Goal: Information Seeking & Learning: Understand process/instructions

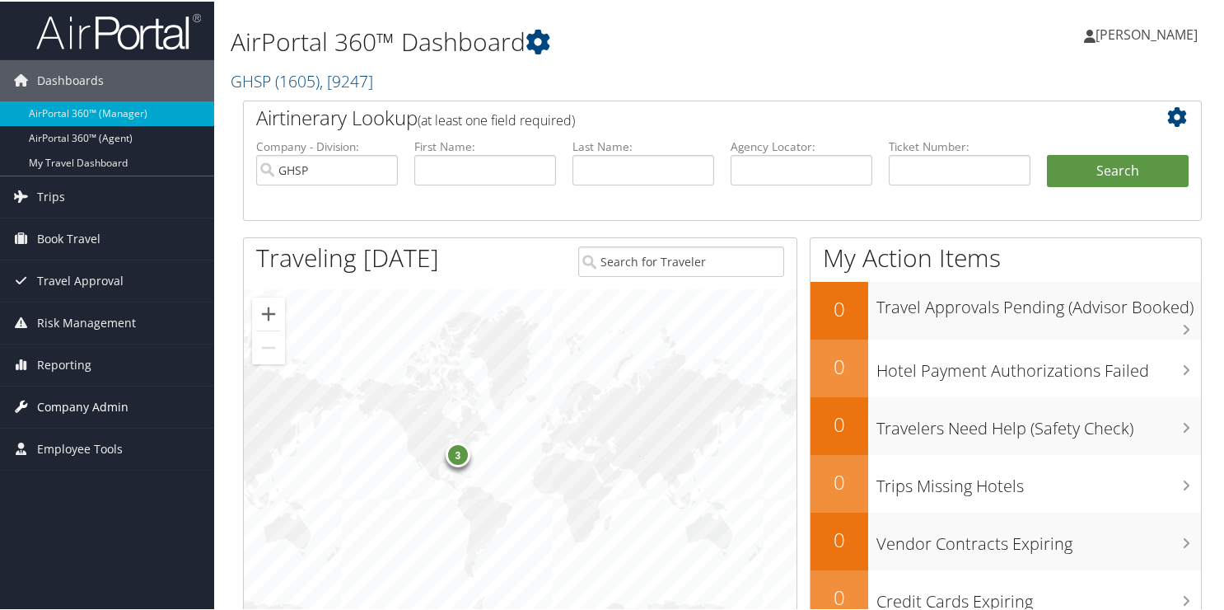
click at [70, 408] on span "Company Admin" at bounding box center [82, 405] width 91 height 41
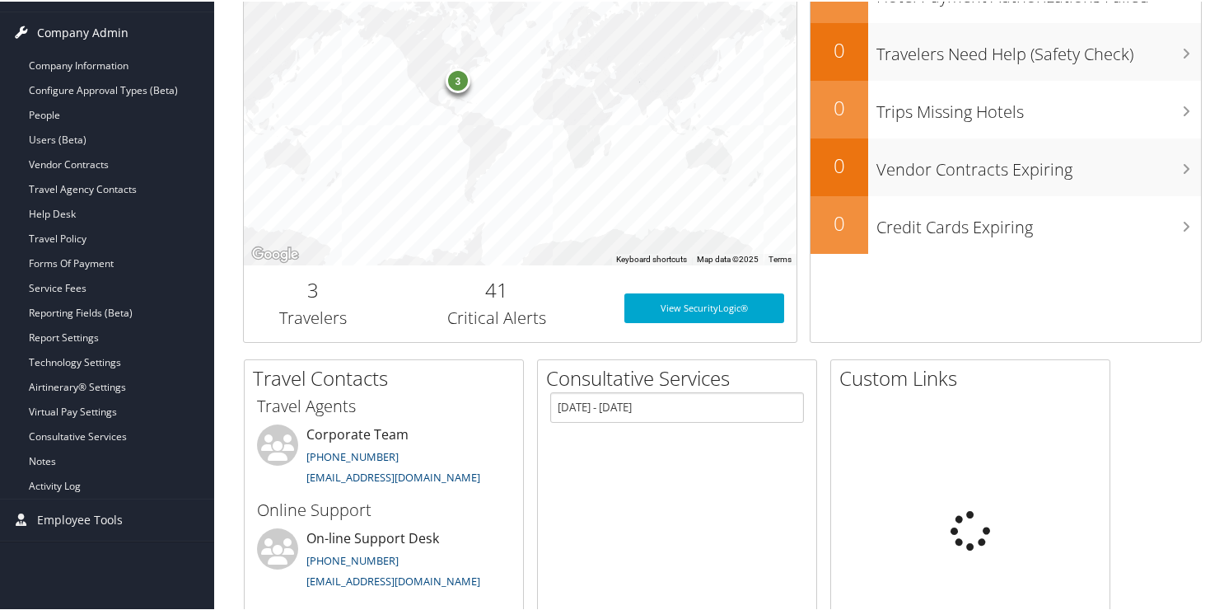
scroll to position [412, 0]
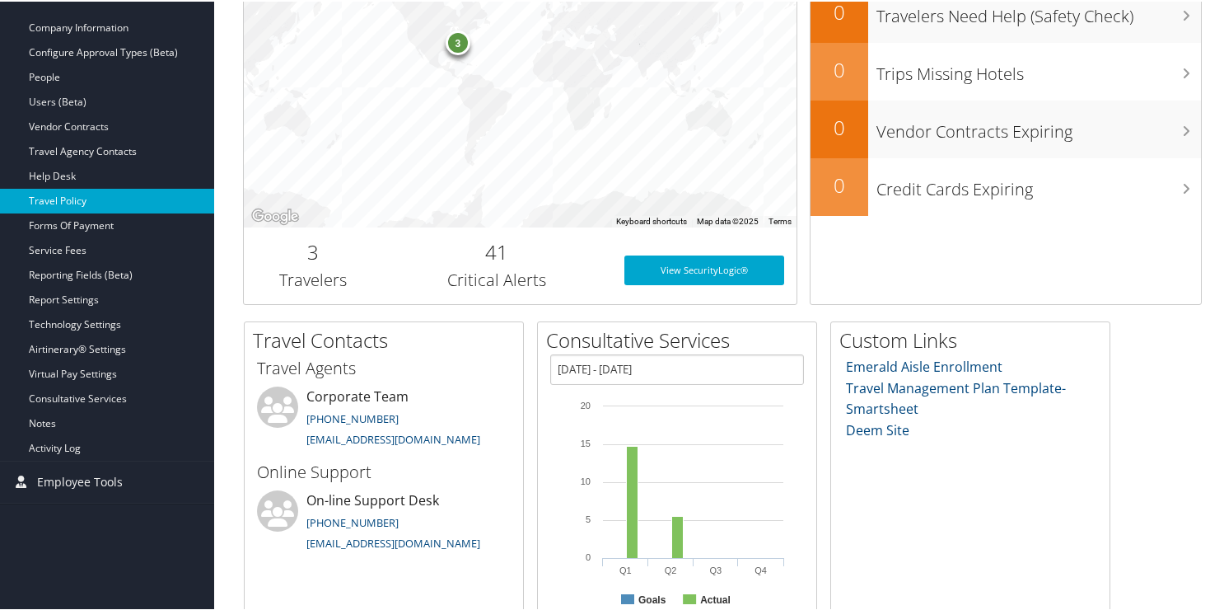
click at [93, 198] on link "Travel Policy" at bounding box center [107, 199] width 214 height 25
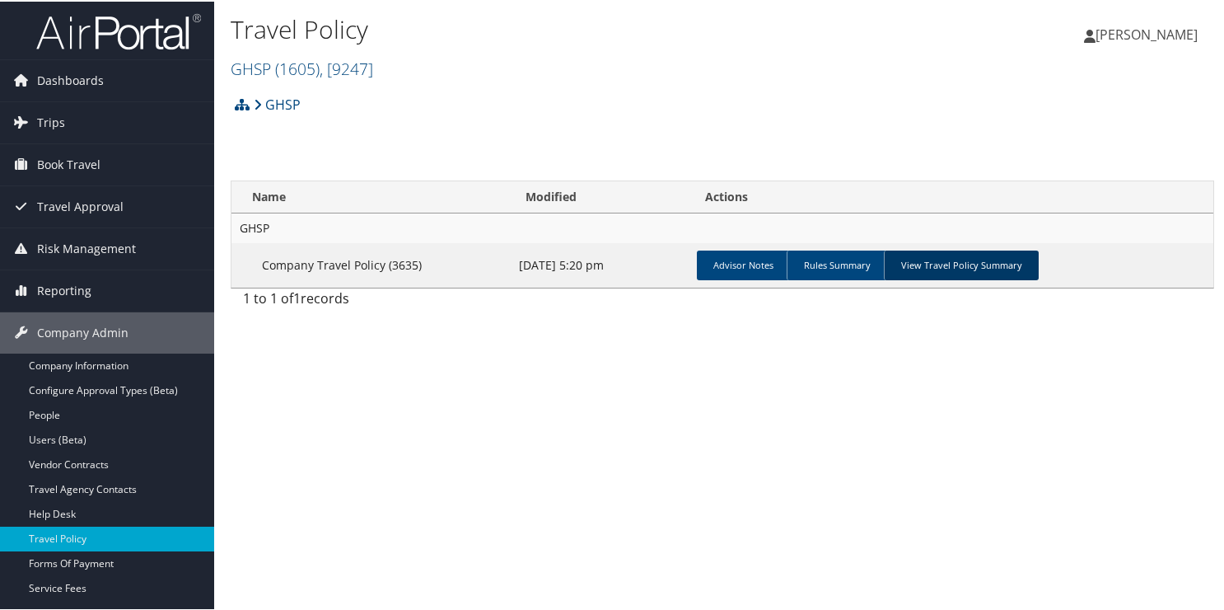
click at [903, 263] on link "View Travel Policy Summary" at bounding box center [961, 264] width 155 height 30
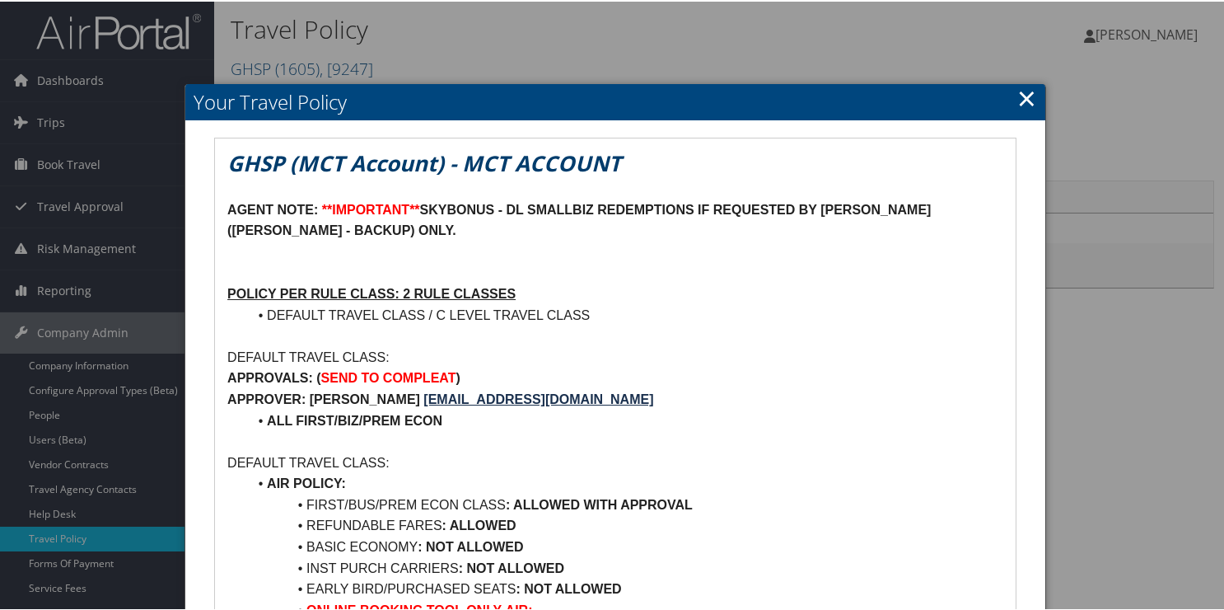
click at [1017, 97] on link "×" at bounding box center [1026, 96] width 19 height 33
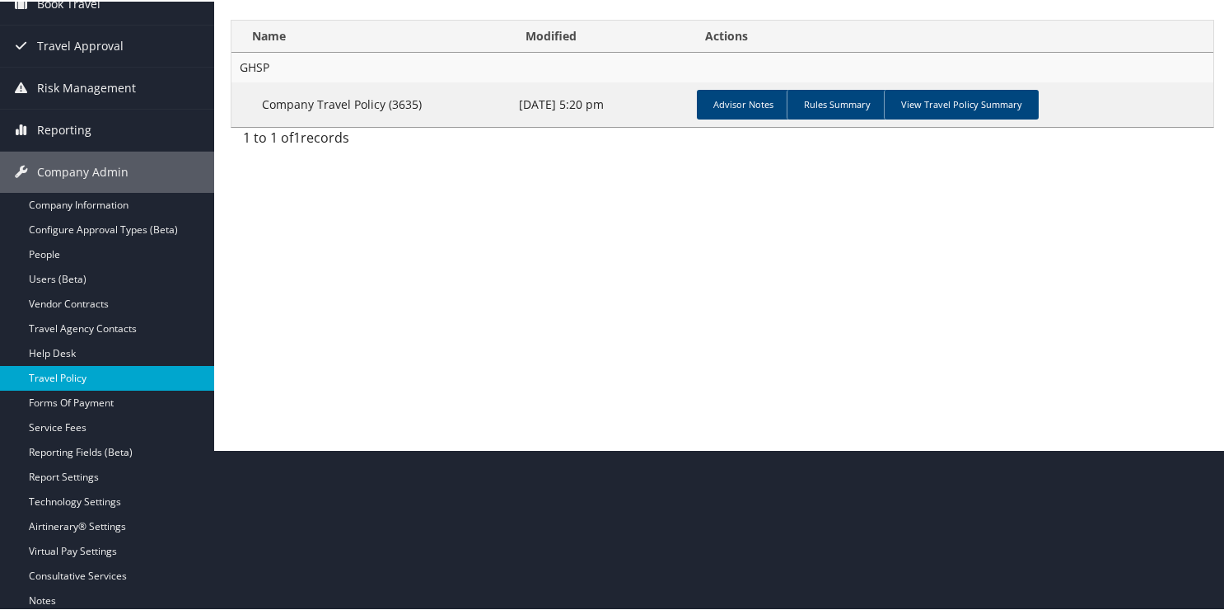
scroll to position [165, 0]
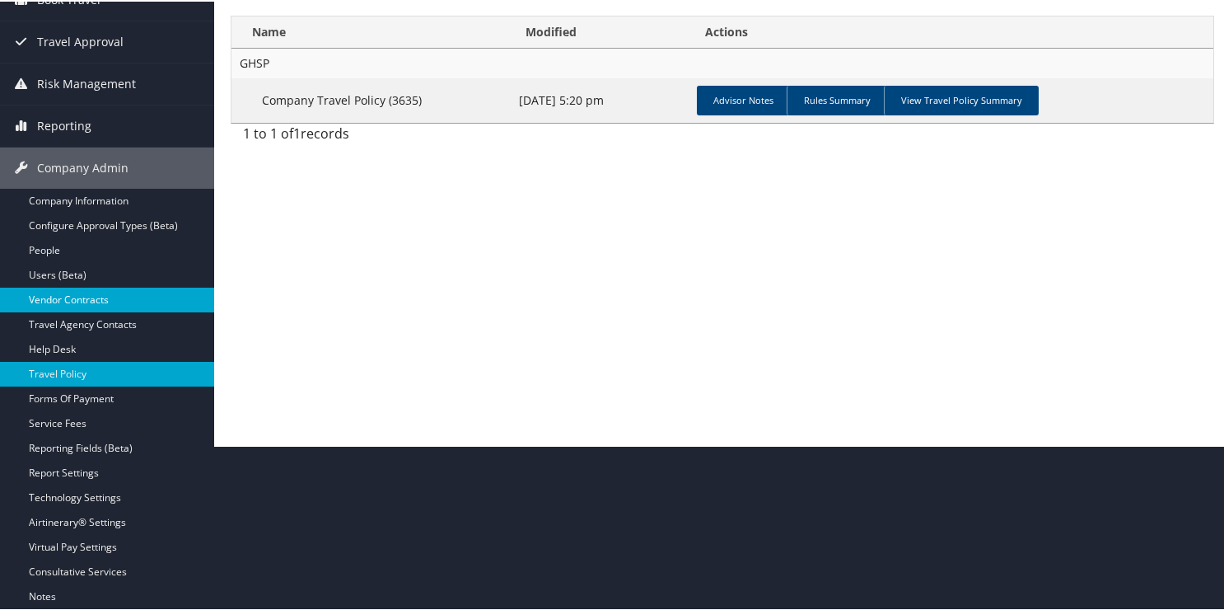
click at [79, 298] on link "Vendor Contracts" at bounding box center [107, 298] width 214 height 25
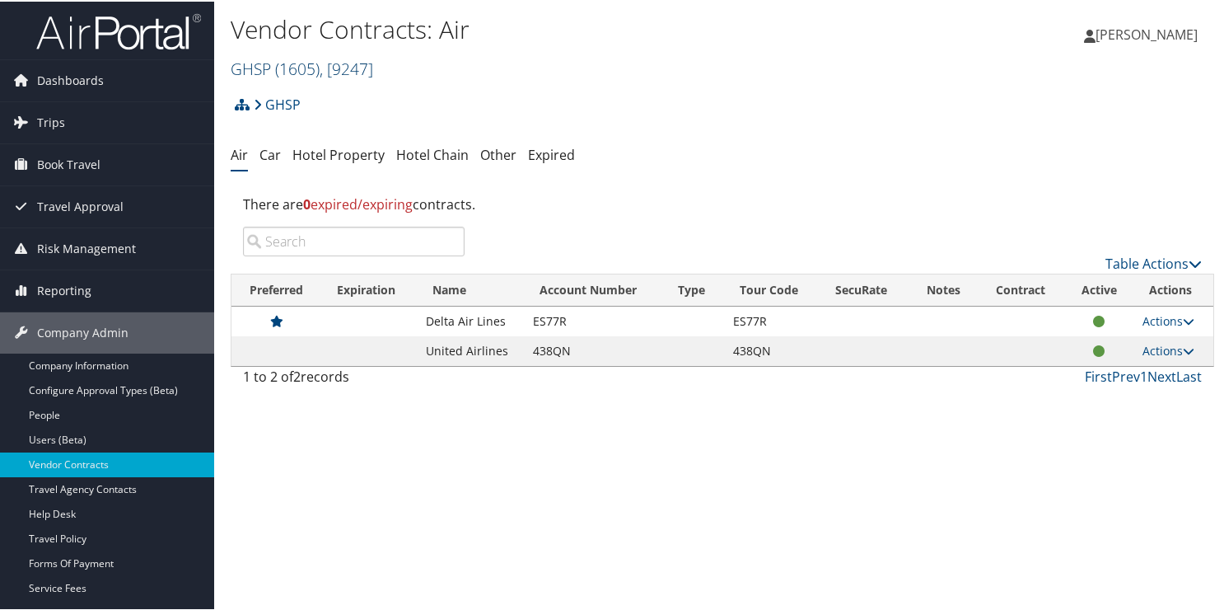
click at [277, 66] on link "GHSP ( 1605 ) , [ 9247 ]" at bounding box center [302, 67] width 143 height 22
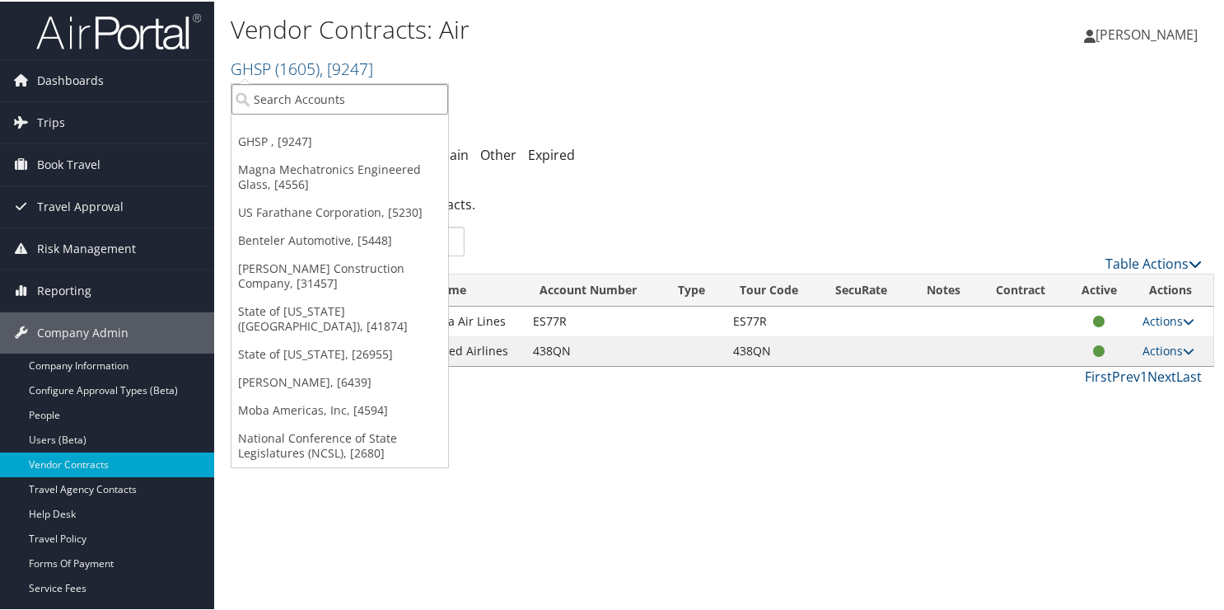
drag, startPoint x: 292, startPoint y: 95, endPoint x: 287, endPoint y: 108, distance: 14.4
click at [287, 108] on input "search" at bounding box center [339, 97] width 217 height 30
type input "2101"
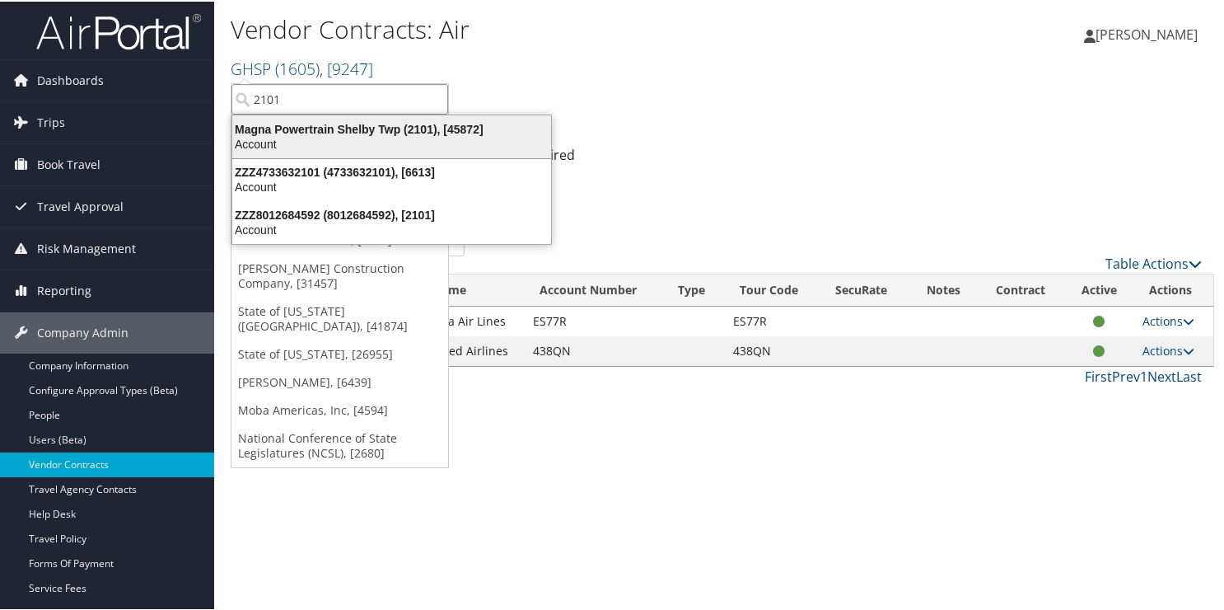
click at [276, 132] on div "Magna Powertrain Shelby Twp (2101), [45872]" at bounding box center [391, 127] width 339 height 15
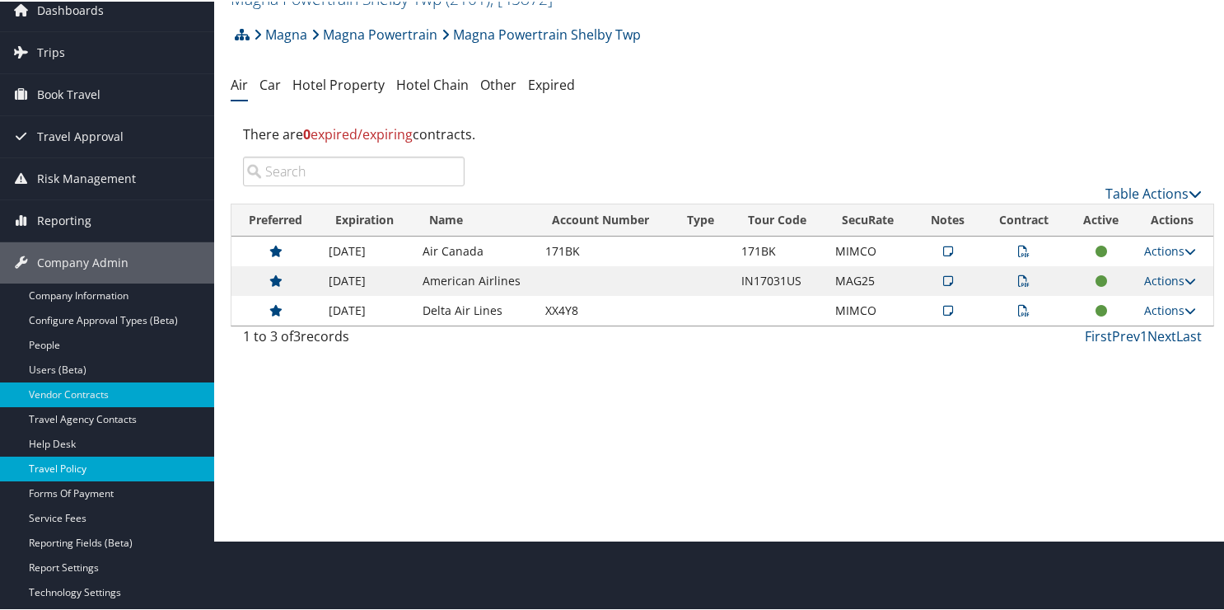
scroll to position [165, 0]
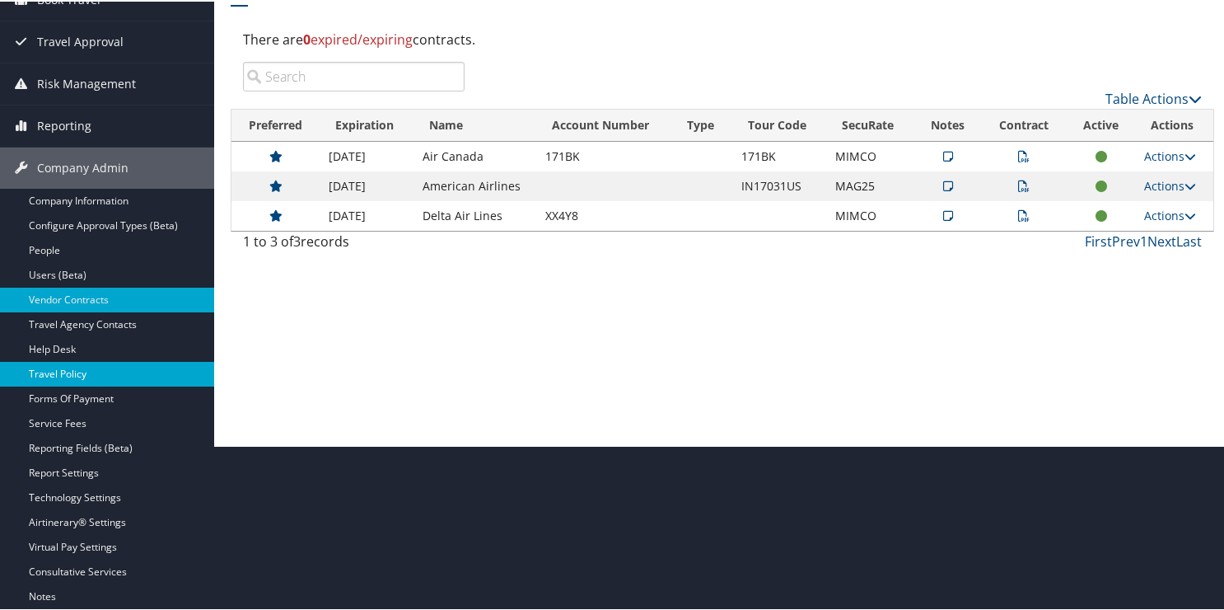
click at [80, 374] on link "Travel Policy" at bounding box center [107, 372] width 214 height 25
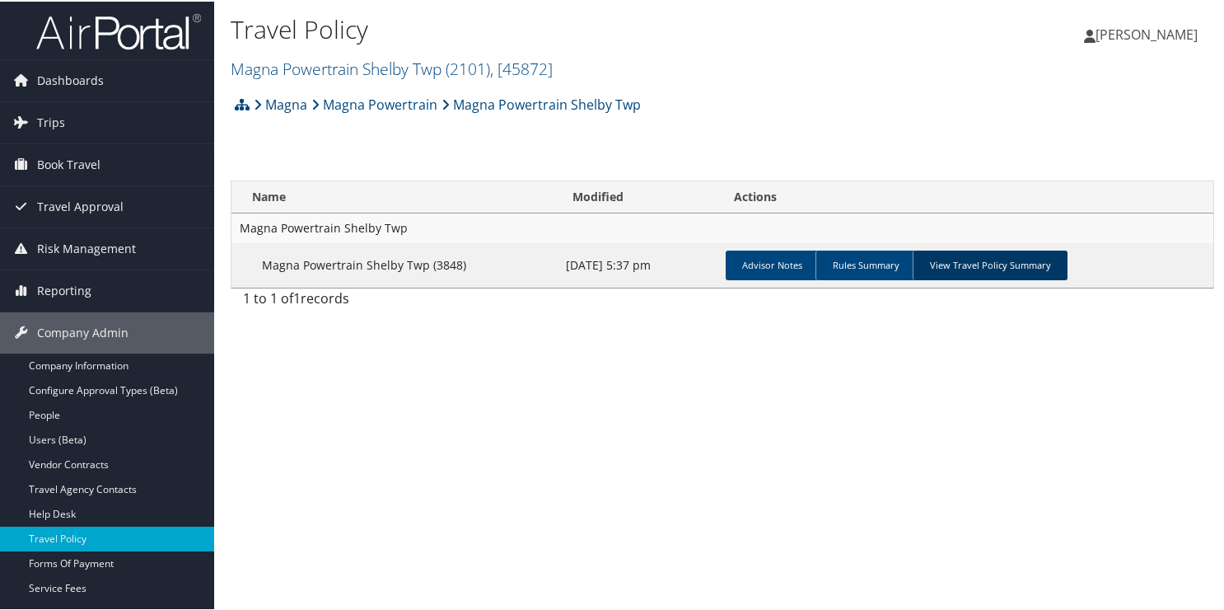
click at [969, 263] on link "View Travel Policy Summary" at bounding box center [990, 264] width 155 height 30
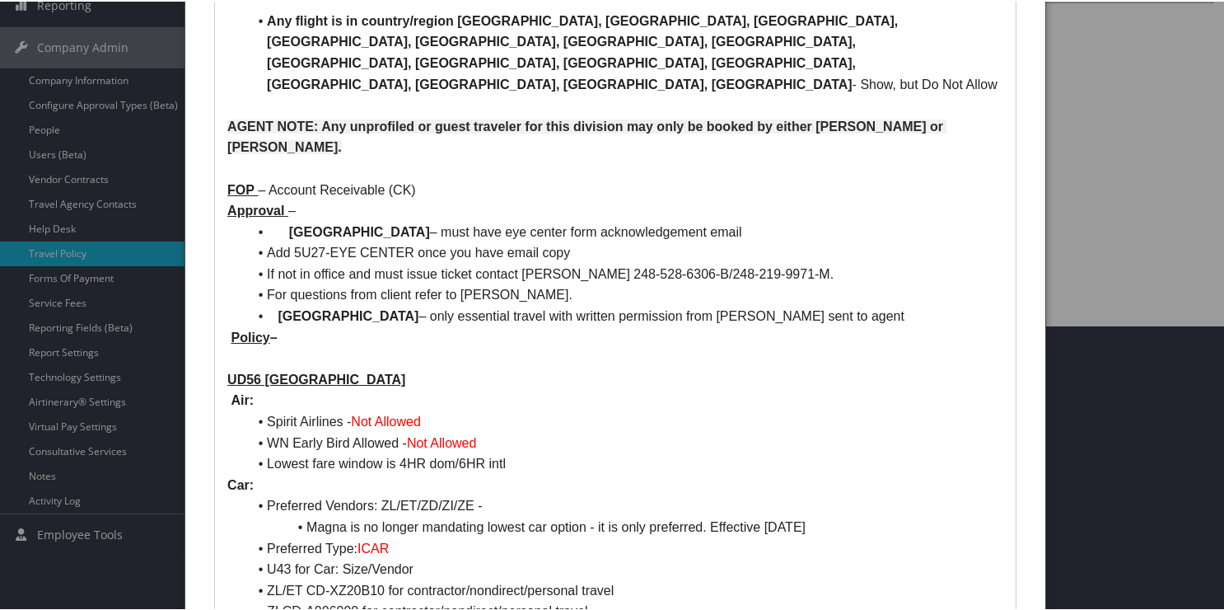
scroll to position [82, 0]
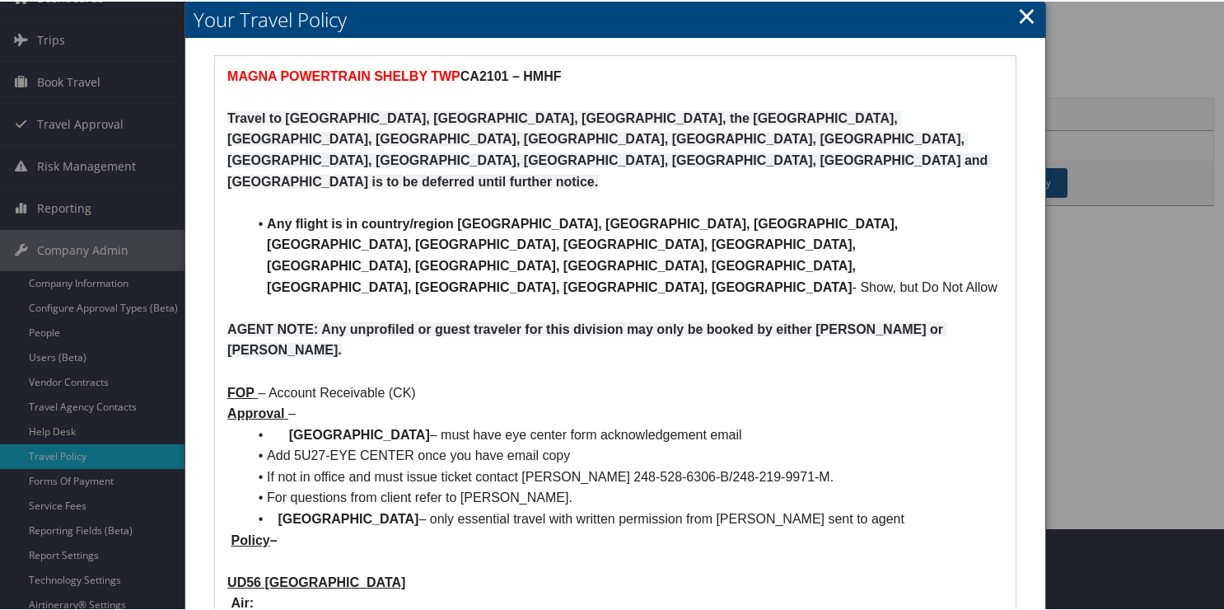
click at [1020, 11] on link "×" at bounding box center [1026, 14] width 19 height 33
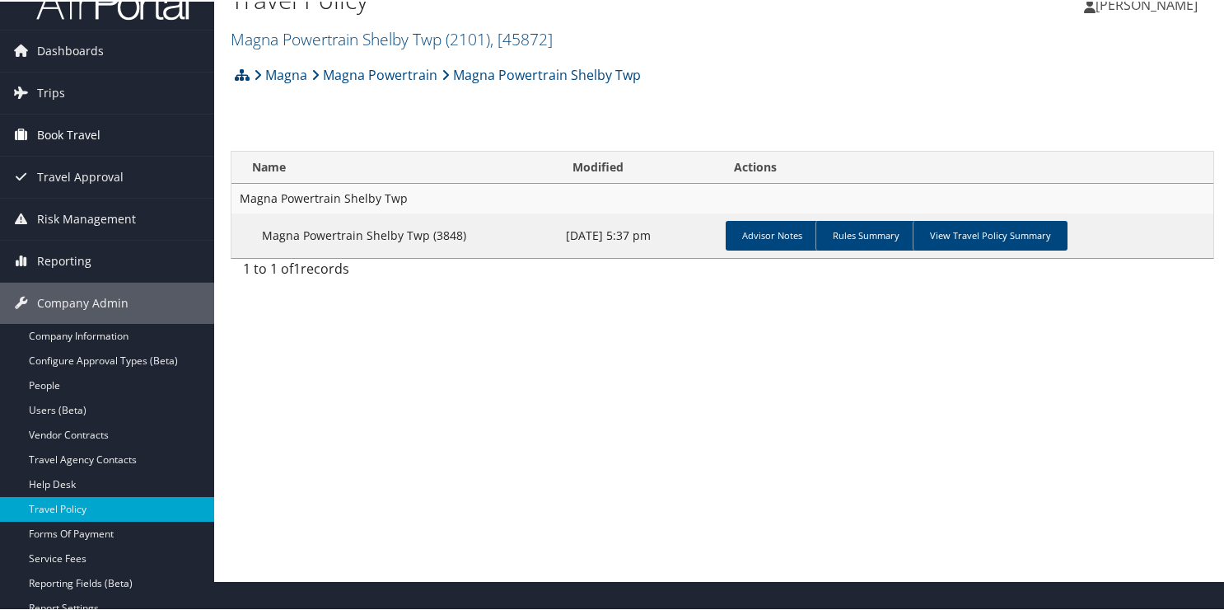
scroll to position [0, 0]
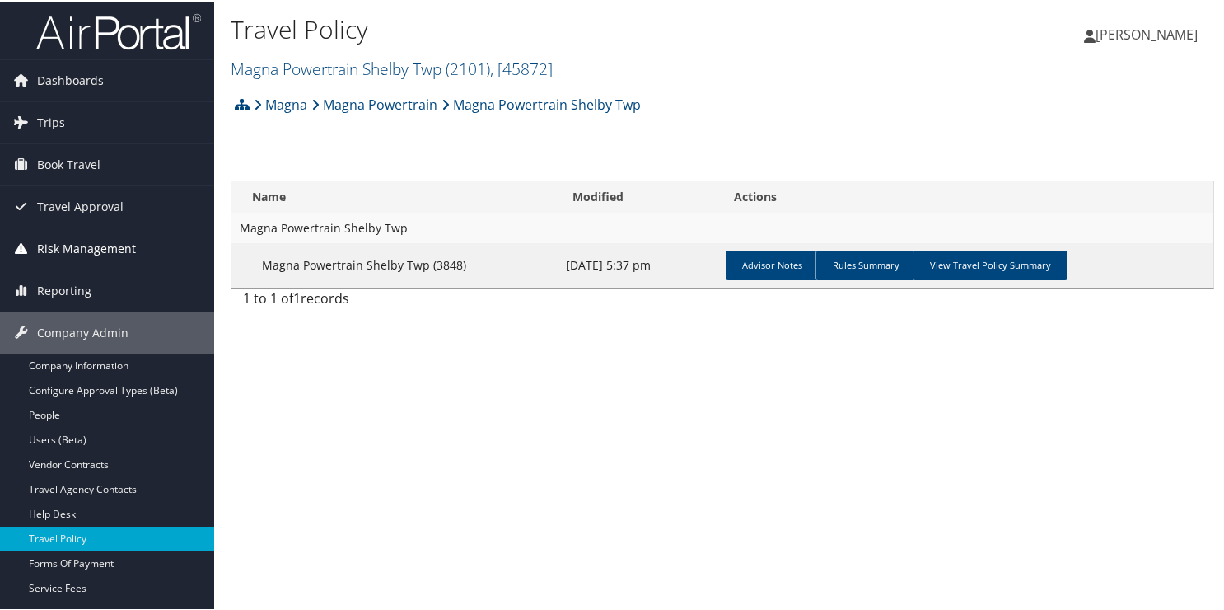
click at [63, 249] on span "Risk Management" at bounding box center [86, 247] width 99 height 41
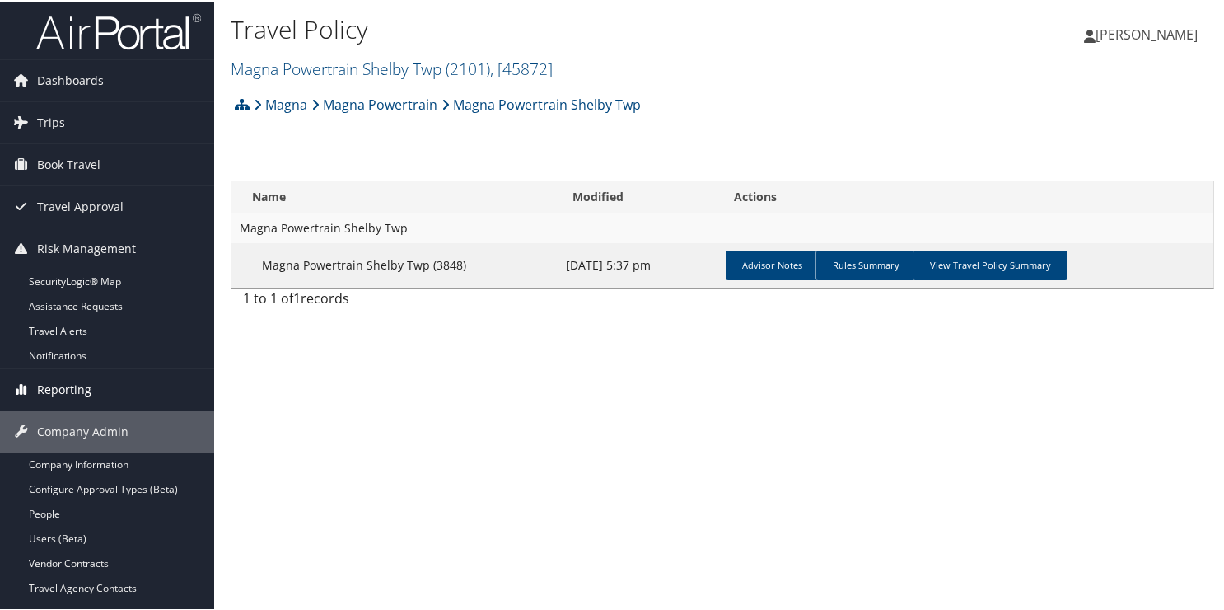
click at [61, 390] on span "Reporting" at bounding box center [64, 387] width 54 height 41
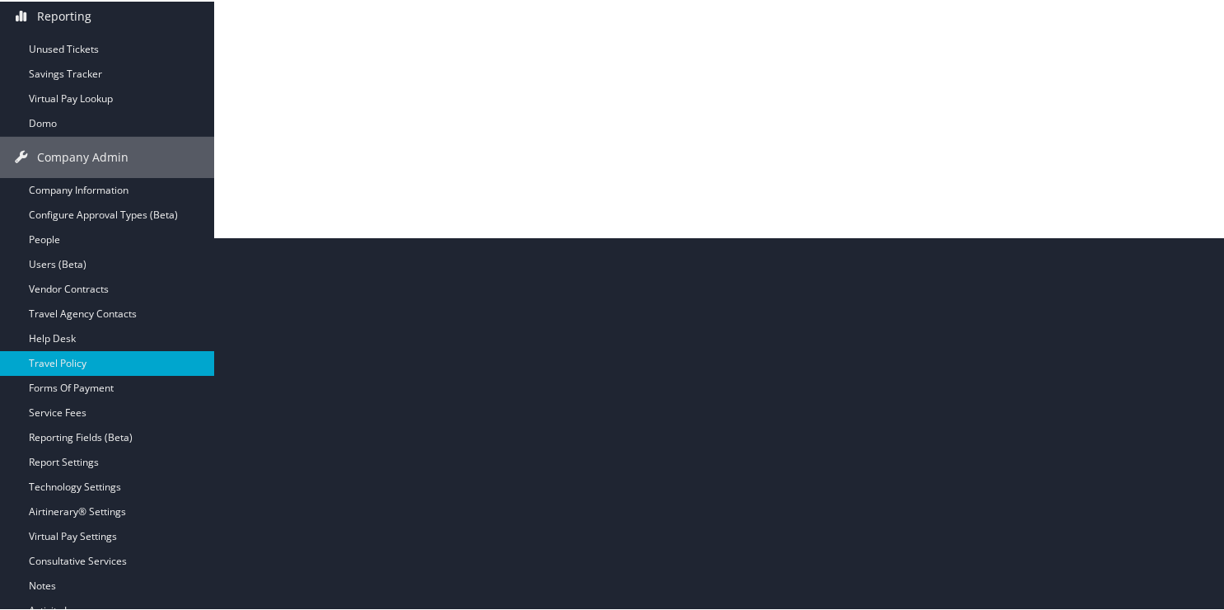
scroll to position [412, 0]
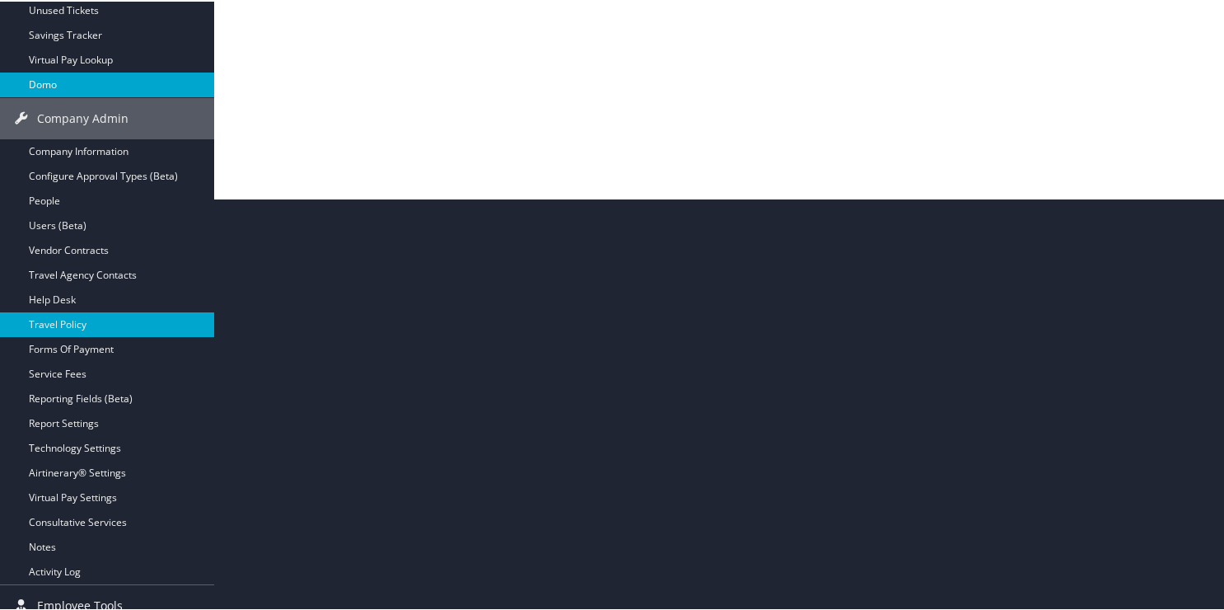
click at [59, 82] on link "Domo" at bounding box center [107, 83] width 214 height 25
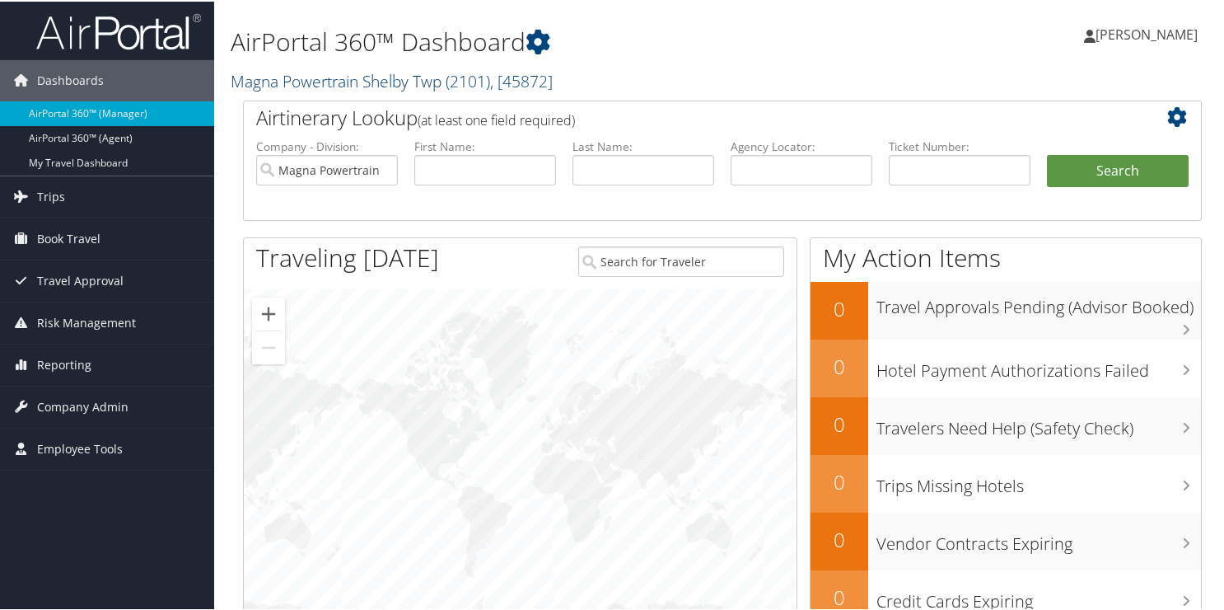
click at [282, 72] on link "Magna Powertrain Shelby Twp ( 2101 ) , [ 45872 ]" at bounding box center [392, 79] width 322 height 22
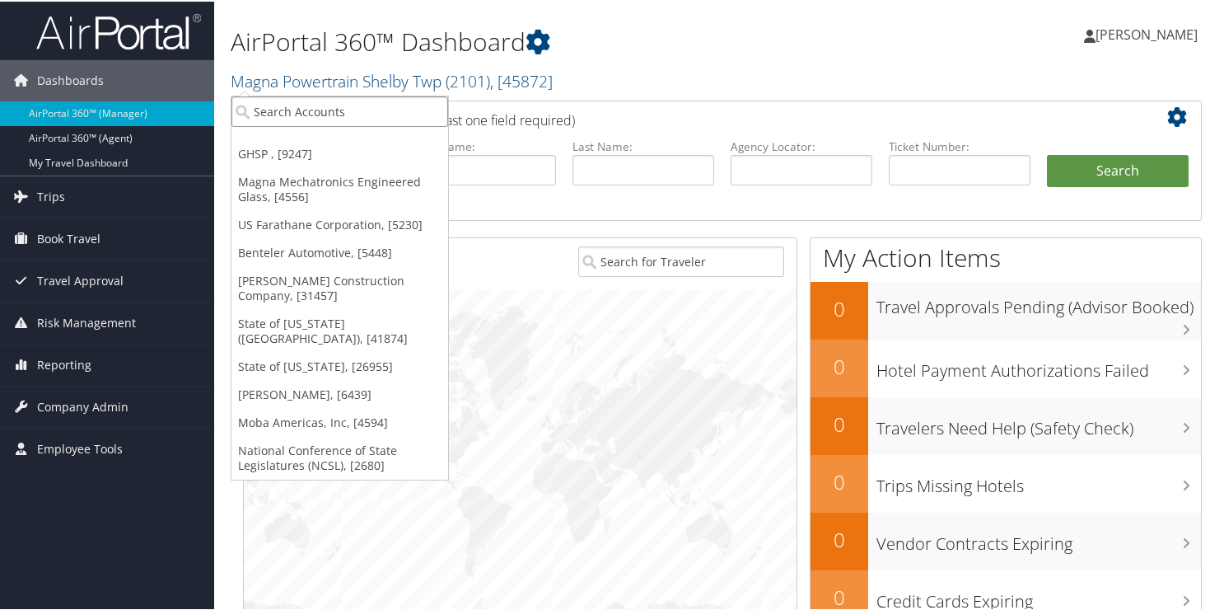
click at [297, 116] on input "search" at bounding box center [339, 110] width 217 height 30
type input "1130"
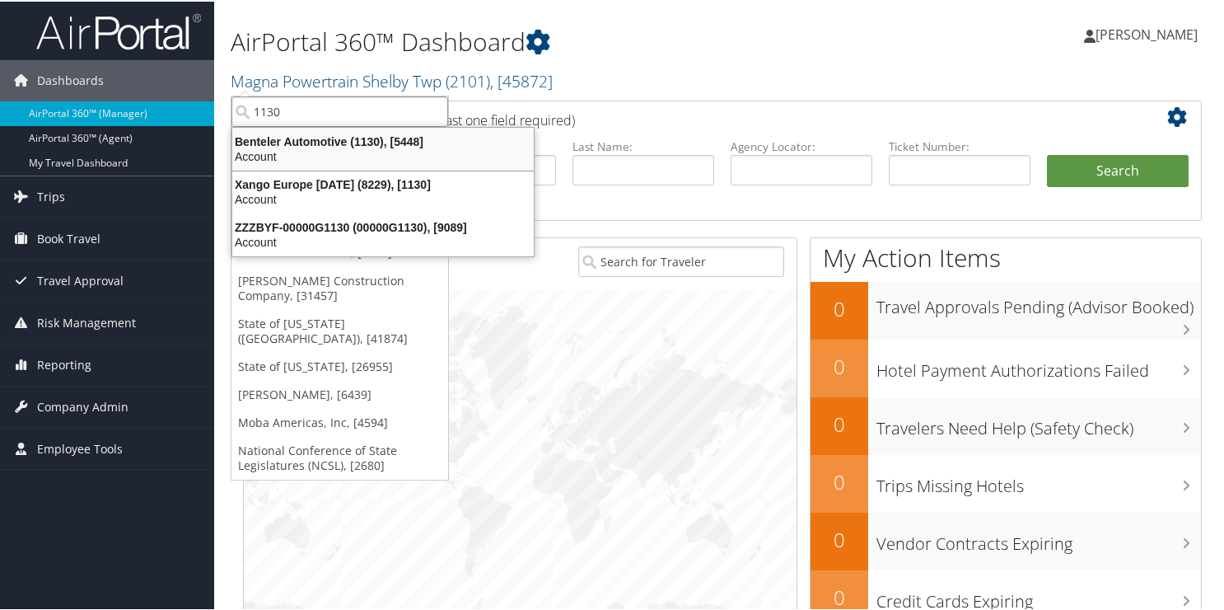
click at [253, 144] on div "Benteler Automotive (1130), [5448]" at bounding box center [382, 140] width 321 height 15
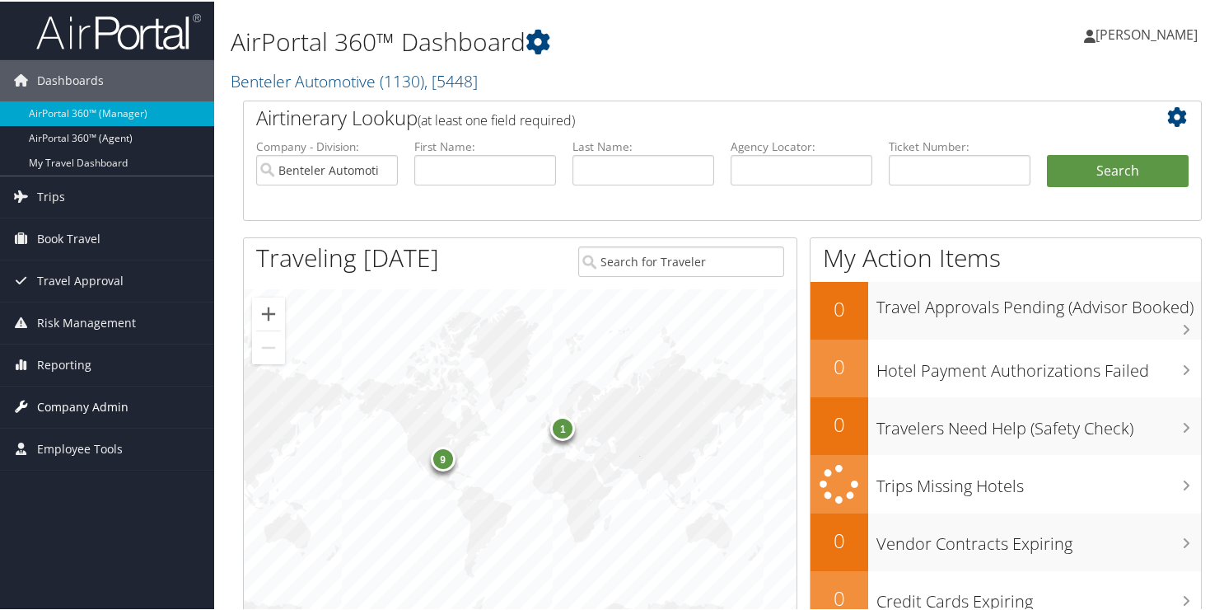
click at [72, 402] on span "Company Admin" at bounding box center [82, 405] width 91 height 41
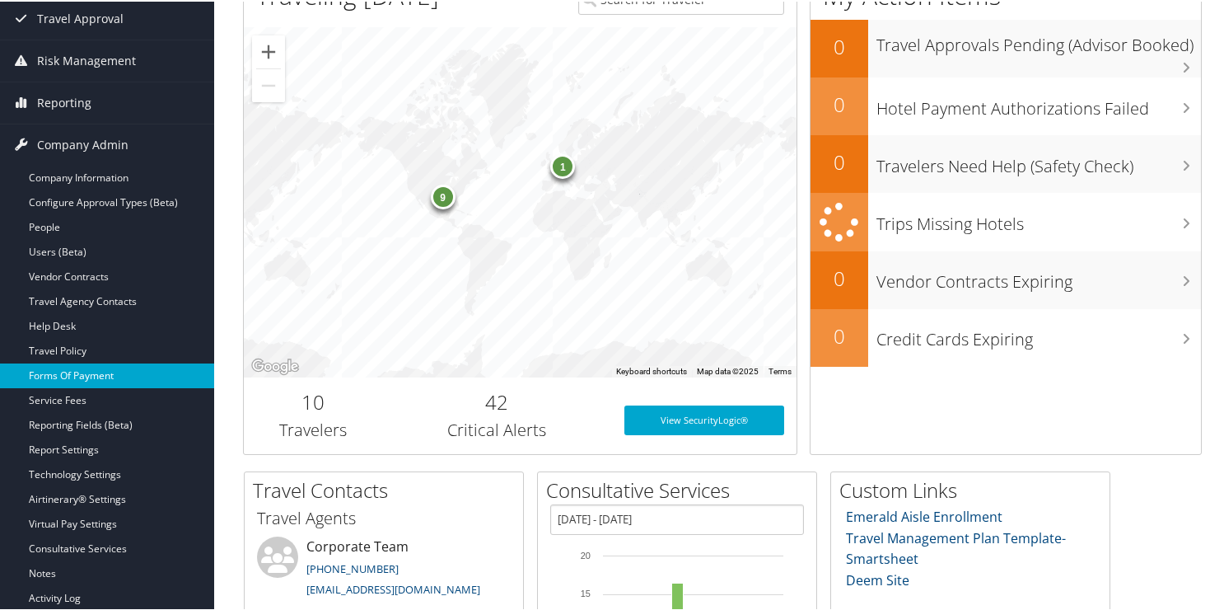
scroll to position [329, 0]
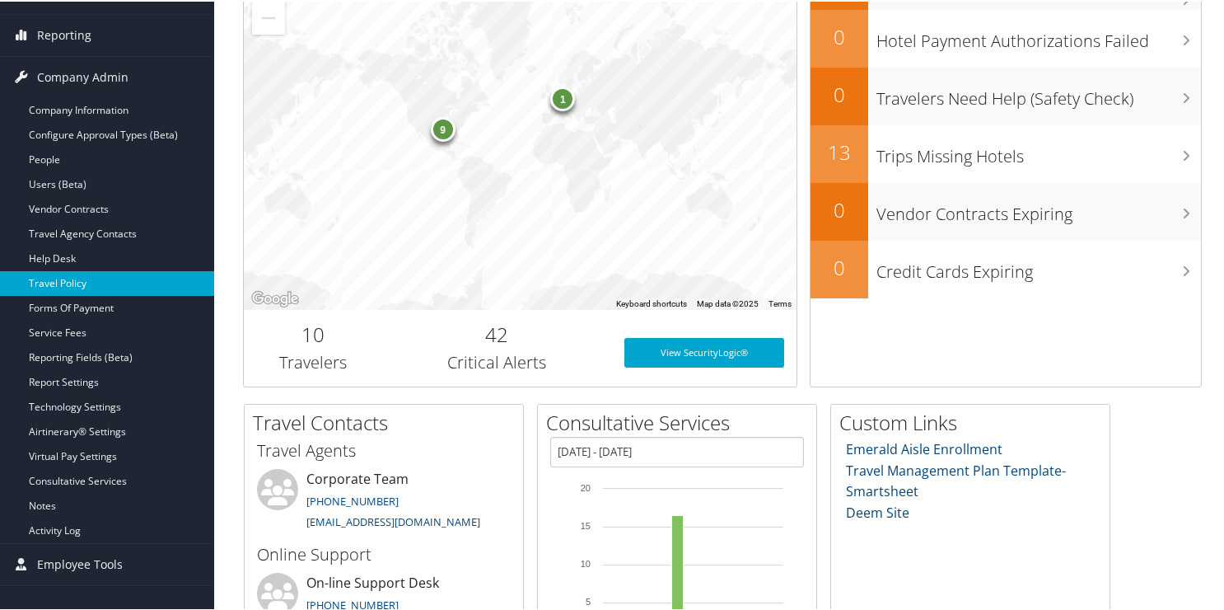
click at [85, 273] on link "Travel Policy" at bounding box center [107, 281] width 214 height 25
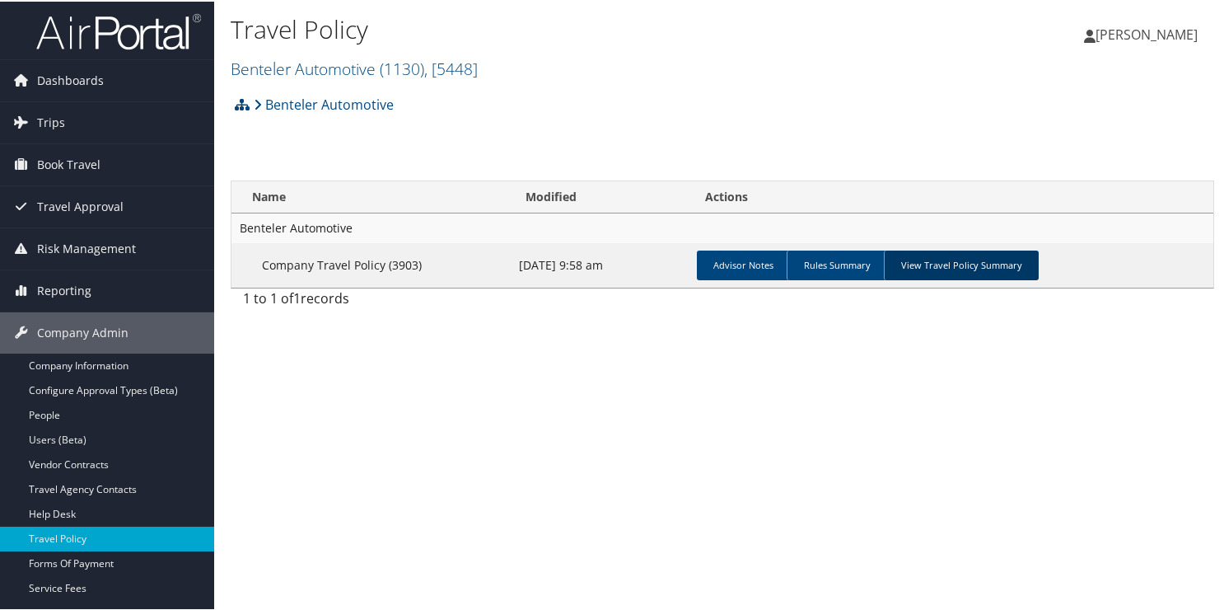
click at [902, 264] on link "View Travel Policy Summary" at bounding box center [961, 264] width 155 height 30
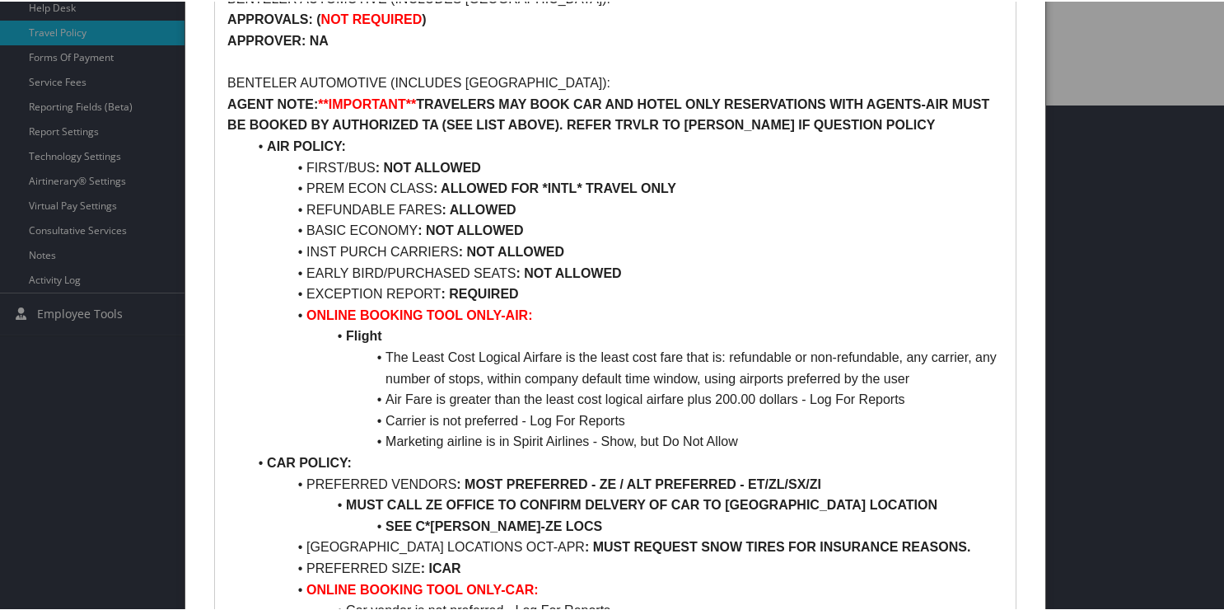
scroll to position [659, 0]
